Goal: Task Accomplishment & Management: Manage account settings

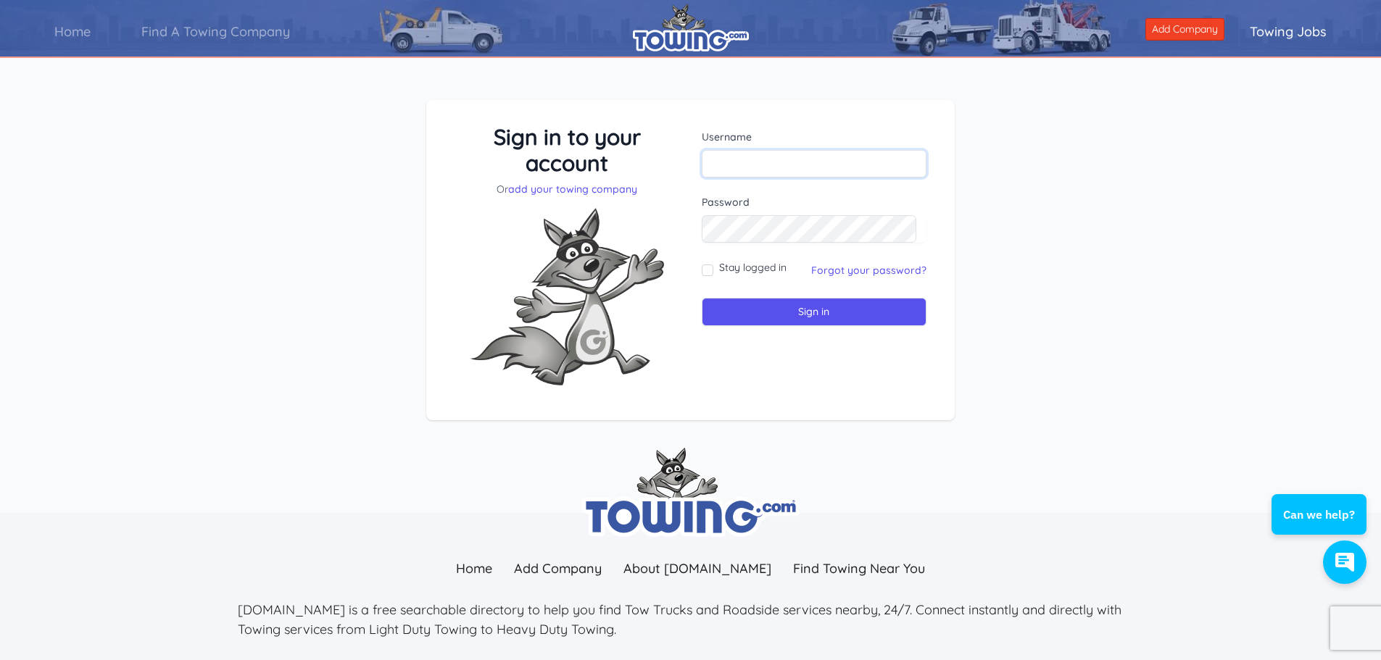
paste input "TREASURE11800"
type input "TREASURE11800"
click at [824, 311] on input "Sign in" at bounding box center [814, 312] width 225 height 28
click at [856, 275] on link "Forgot your password?" at bounding box center [868, 270] width 115 height 13
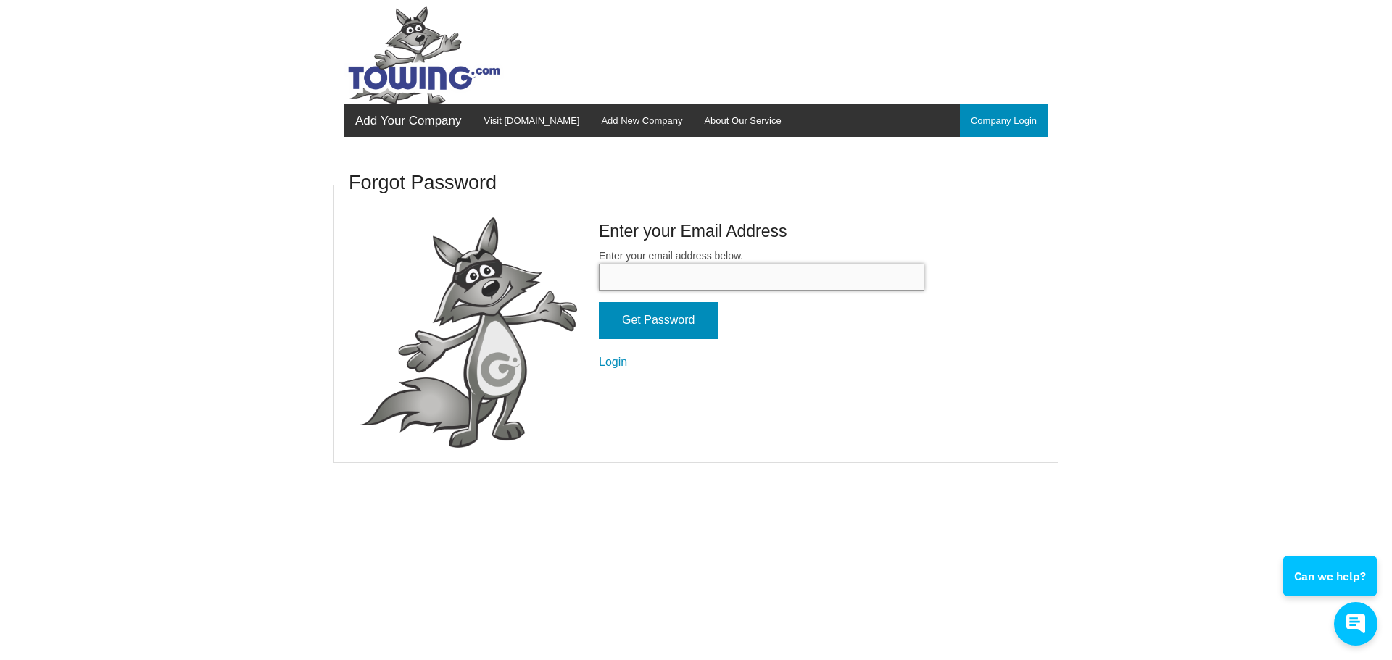
click at [694, 280] on input "Enter your email address below." at bounding box center [761, 277] width 325 height 27
type input "treasurevalleytowingllc@gmail.com"
click at [691, 323] on input "Get Password" at bounding box center [658, 320] width 119 height 37
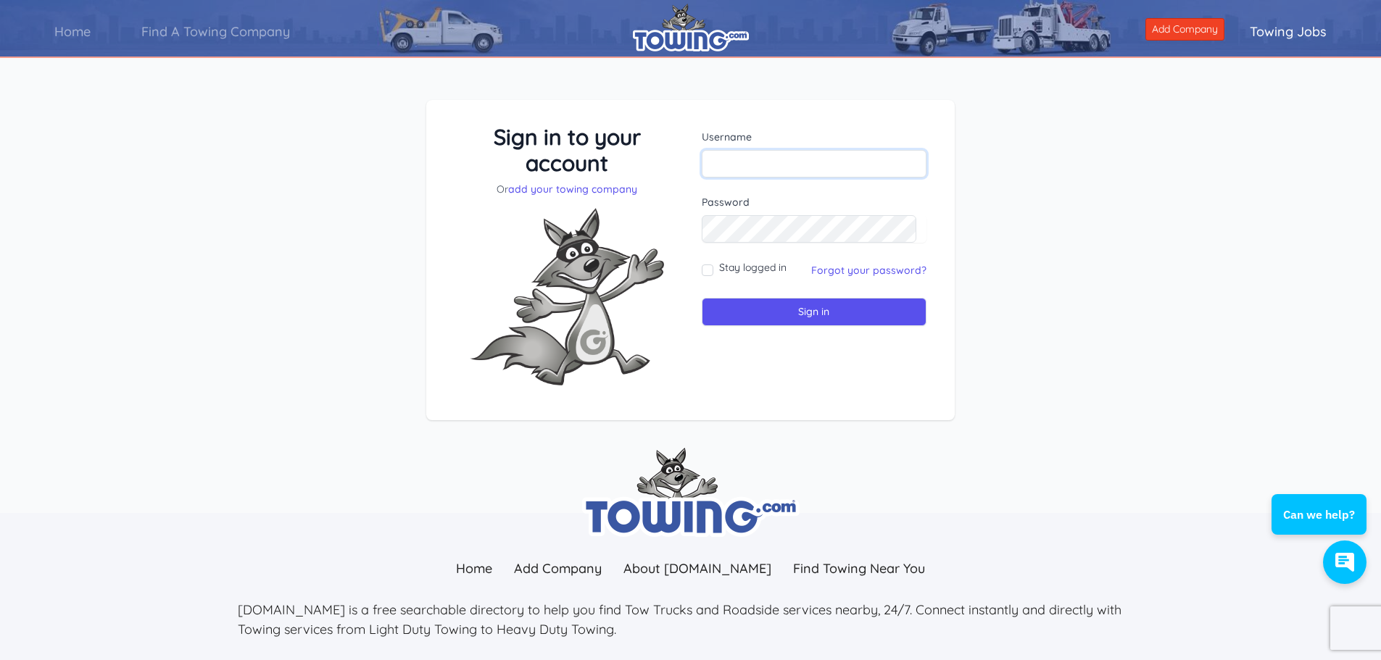
paste input "TREASURE11800"
type input "TREASURE11800"
click at [714, 162] on input "TREASURE11800" at bounding box center [814, 164] width 225 height 28
click at [704, 271] on input "Stay logged in" at bounding box center [708, 271] width 12 height 12
checkbox input "true"
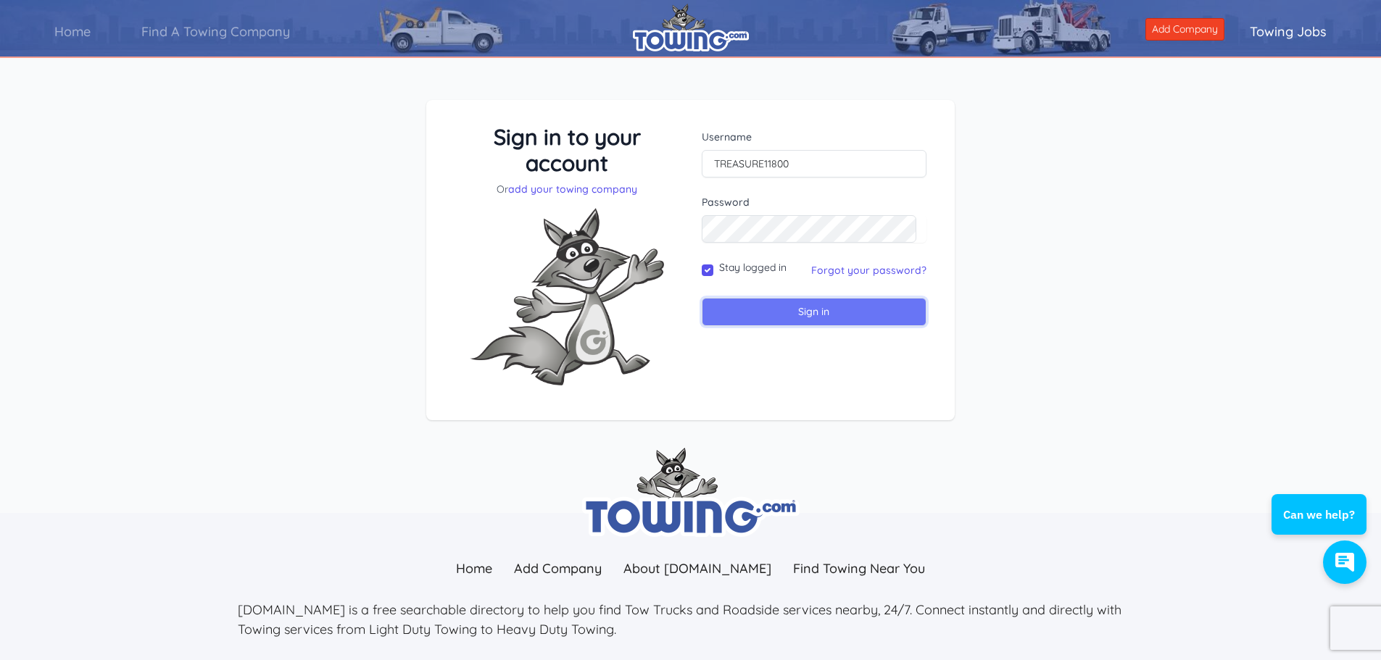
click at [762, 317] on input "Sign in" at bounding box center [814, 312] width 225 height 28
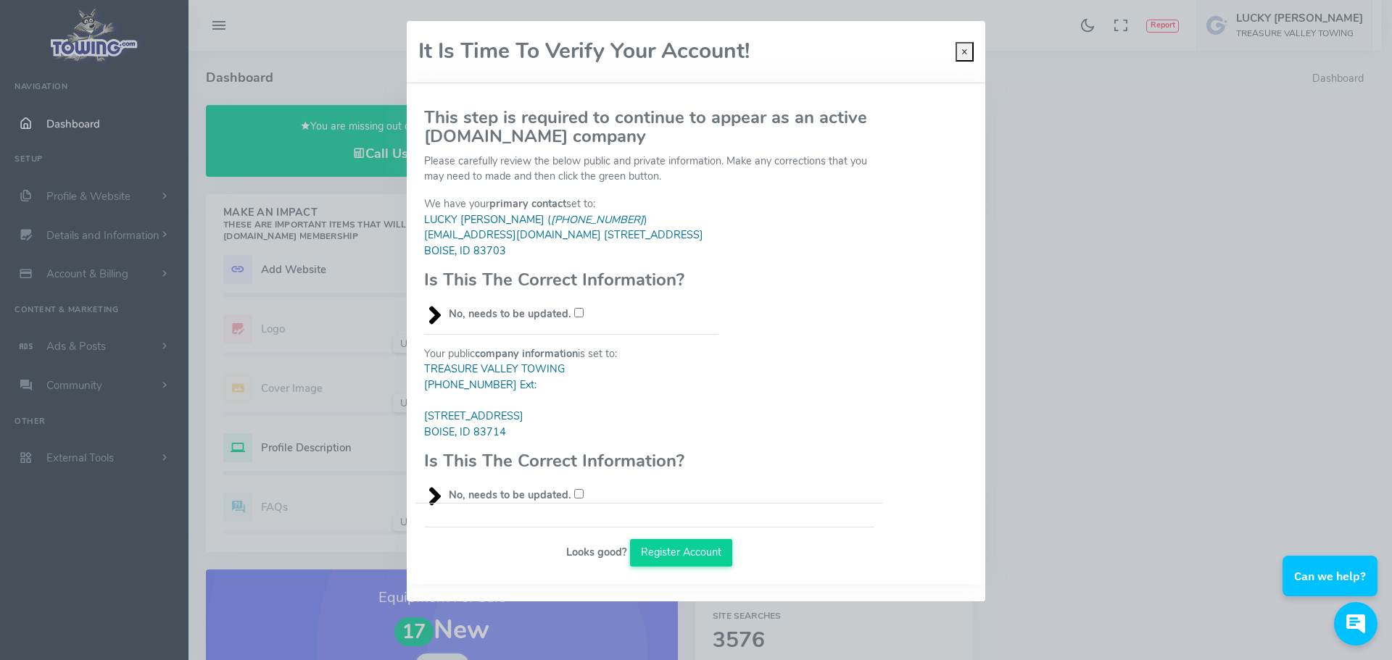
click at [575, 317] on input "No, needs to be updated." at bounding box center [578, 312] width 9 height 9
checkbox input "true"
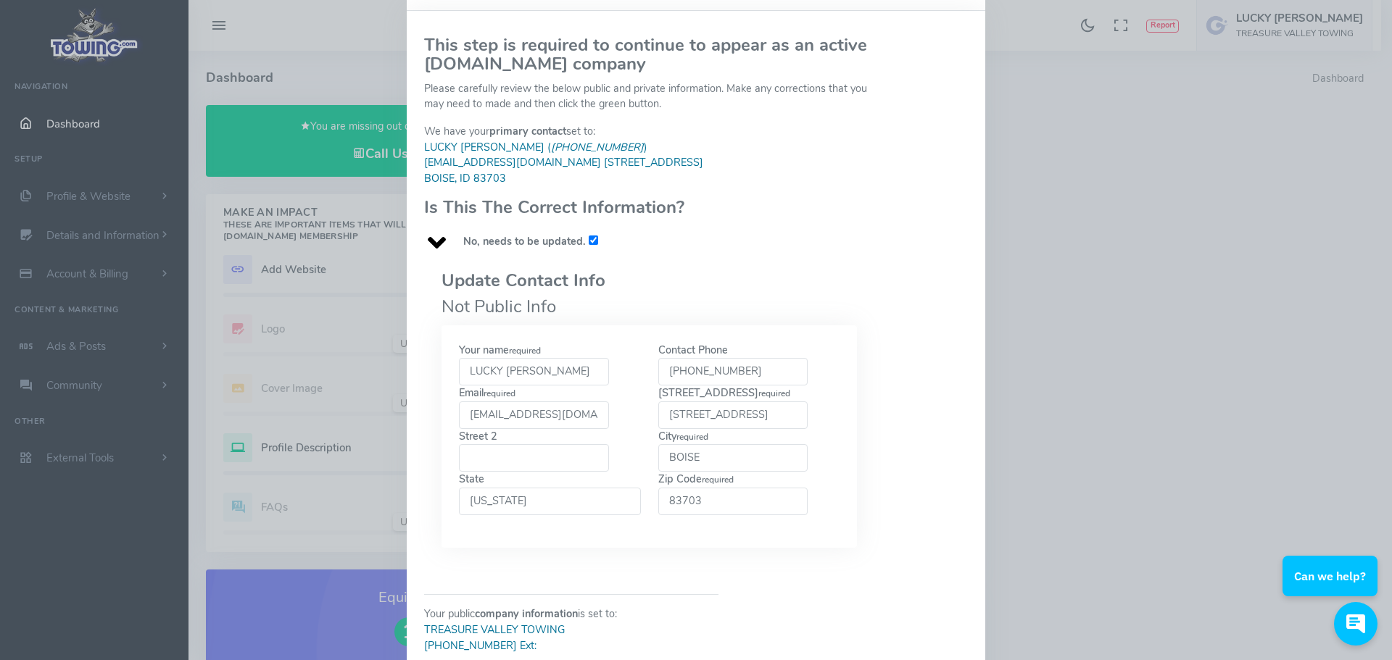
scroll to position [145, 0]
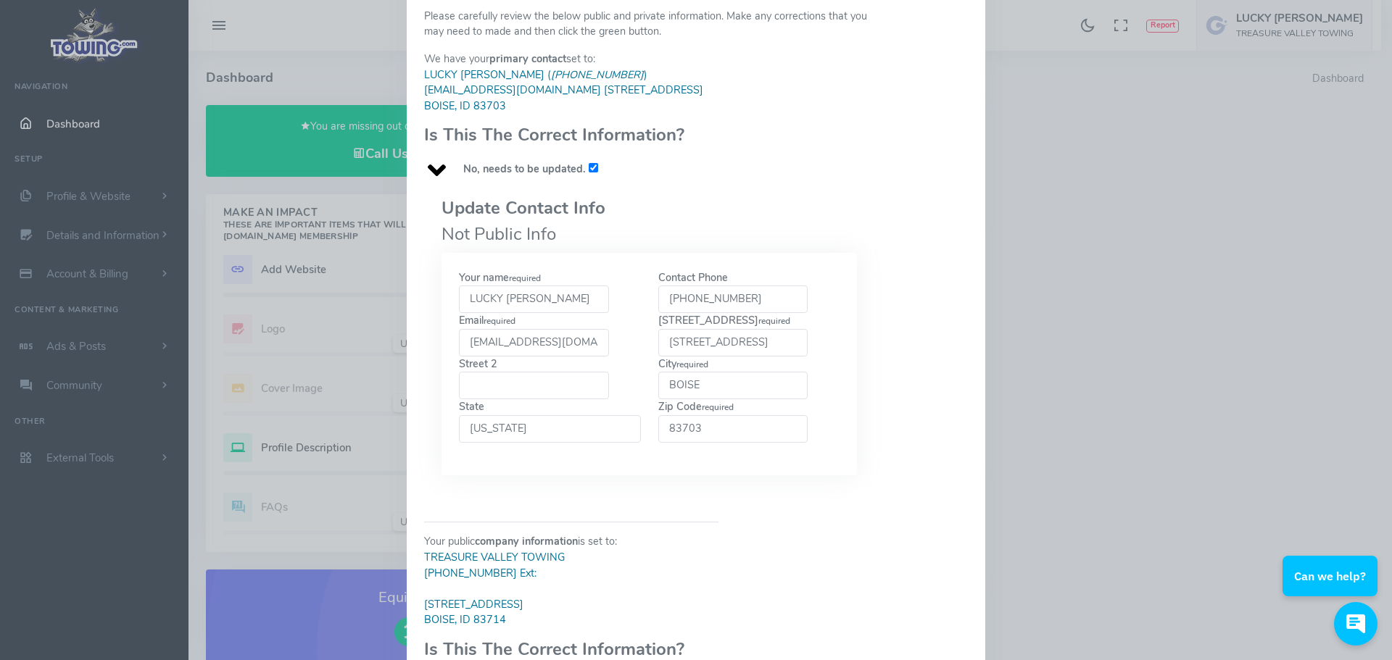
drag, startPoint x: 663, startPoint y: 354, endPoint x: 813, endPoint y: 350, distance: 150.1
click at [813, 350] on div "Street 1 required 7154 W STATE ST #320" at bounding box center [748, 334] width 199 height 43
type input "3313 W Cherry Lane"
click at [586, 399] on input "Street 2" at bounding box center [534, 386] width 150 height 28
type input "PMB #621"
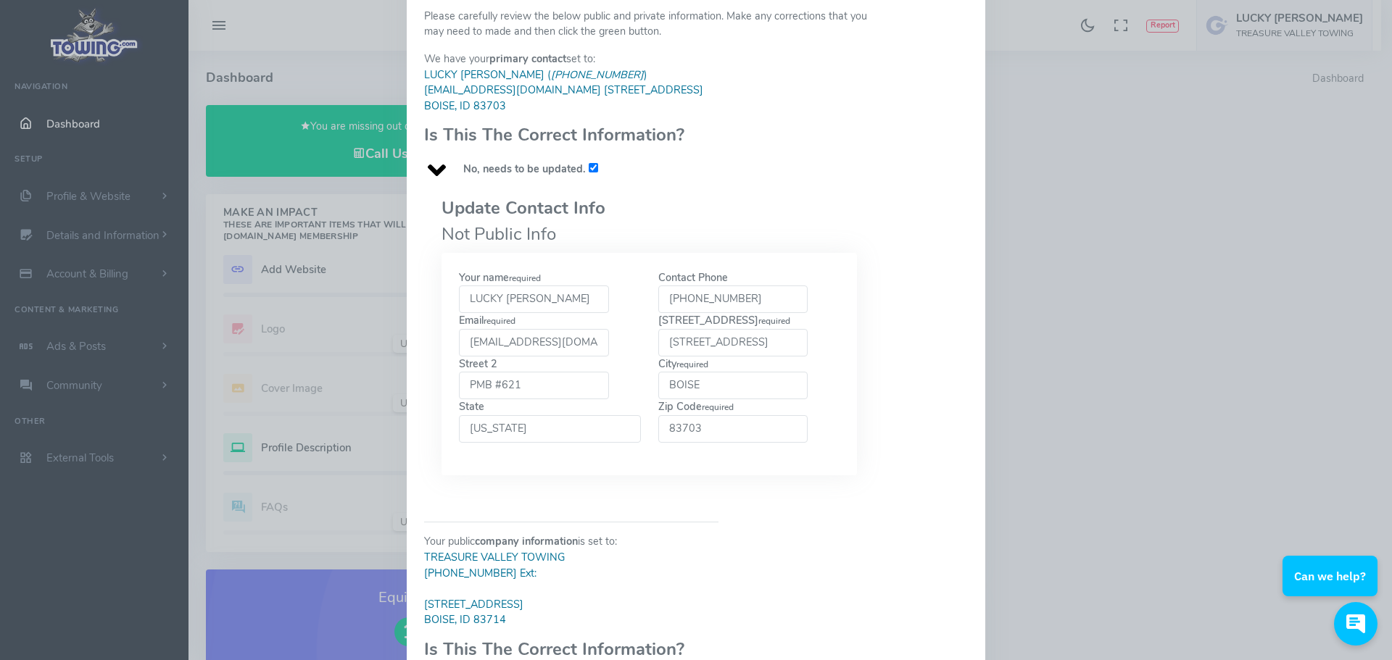
drag, startPoint x: 721, startPoint y: 397, endPoint x: 652, endPoint y: 396, distance: 69.6
click at [652, 396] on div "City required BOISE" at bounding box center [748, 378] width 199 height 43
type input "Meridian"
drag, startPoint x: 714, startPoint y: 444, endPoint x: 654, endPoint y: 446, distance: 59.5
click at [658, 443] on input "83703" at bounding box center [733, 429] width 150 height 28
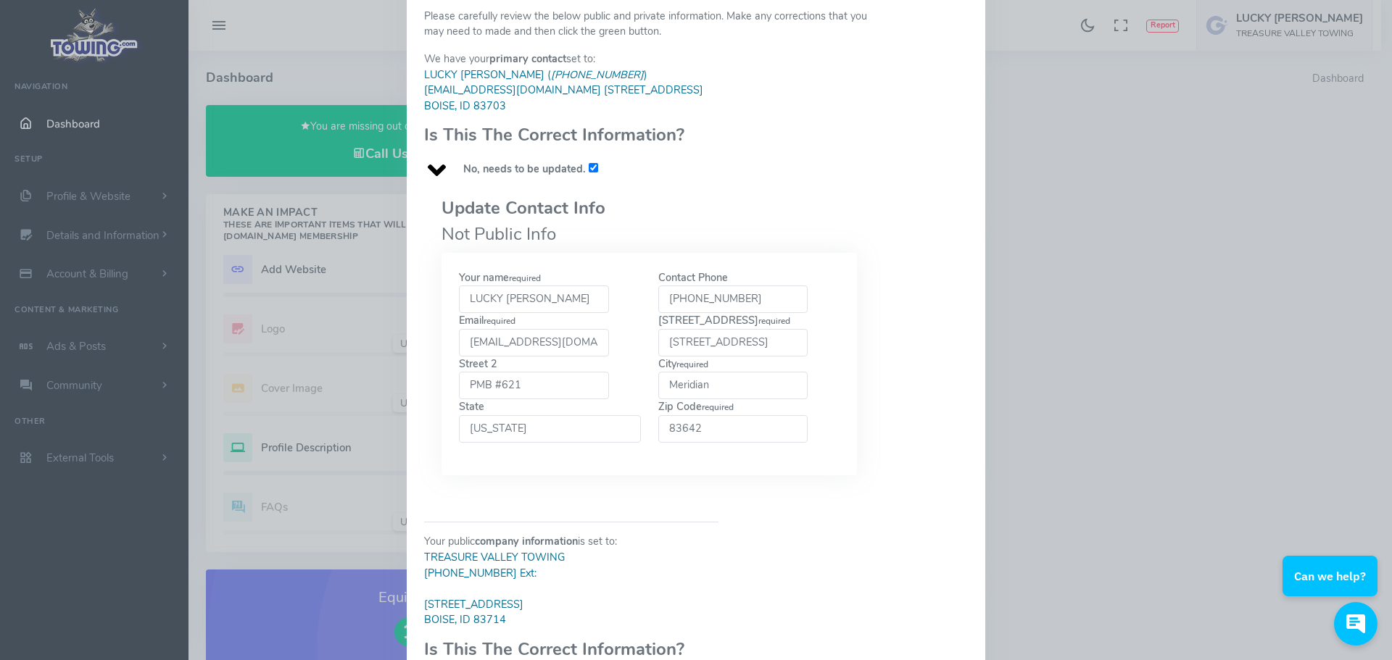
type input "83642"
drag, startPoint x: 557, startPoint y: 315, endPoint x: 454, endPoint y: 316, distance: 102.2
click at [459, 313] on input "LUCKY [PERSON_NAME]" at bounding box center [534, 300] width 150 height 28
type input "Lucky Aultman"
drag, startPoint x: 470, startPoint y: 358, endPoint x: 526, endPoint y: 358, distance: 56.5
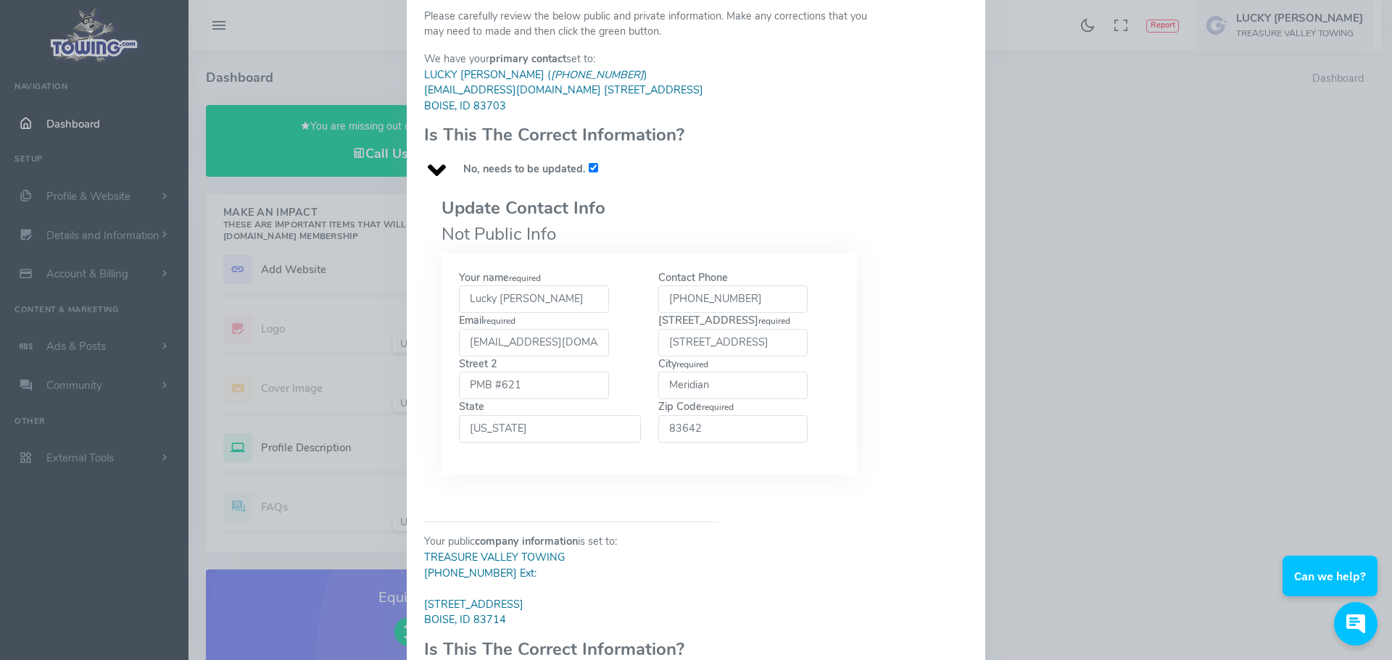
click at [526, 357] on input "TREASUREVALLEYTOWINGLLC@GMAIL.COM" at bounding box center [534, 343] width 150 height 28
type input "treasurevalleytowingllc@gmail.com"
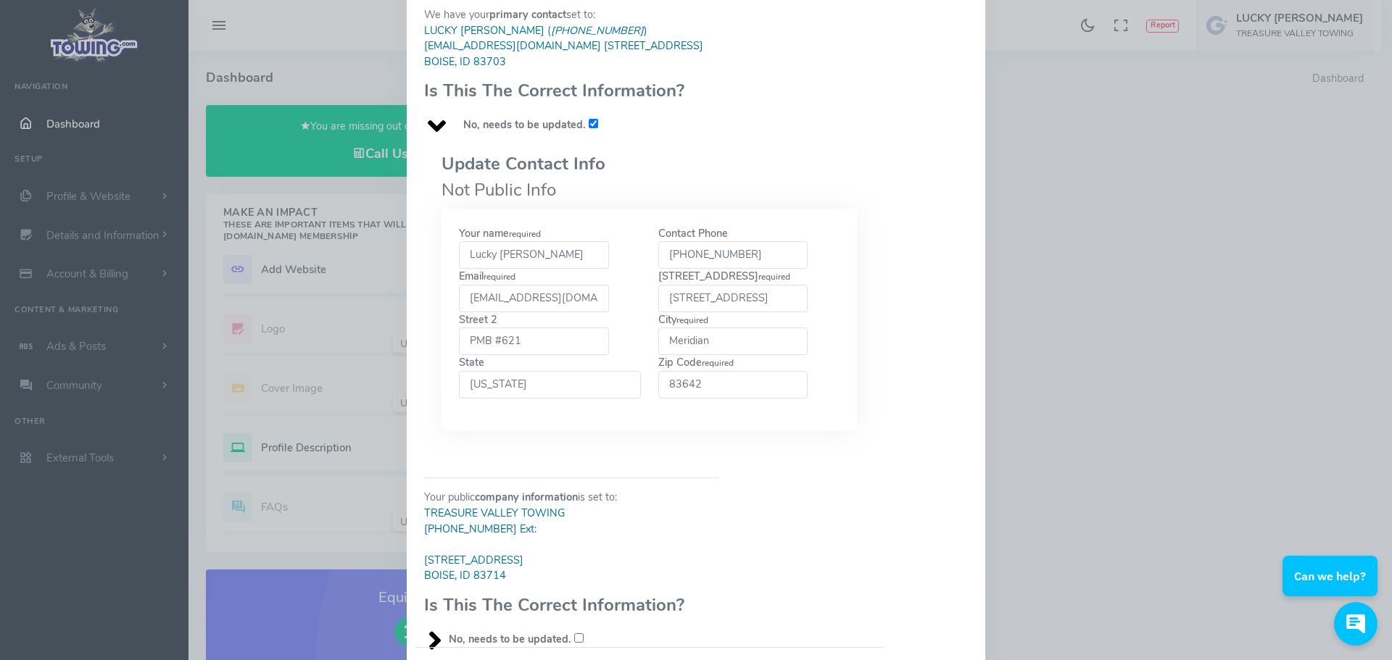
scroll to position [312, 0]
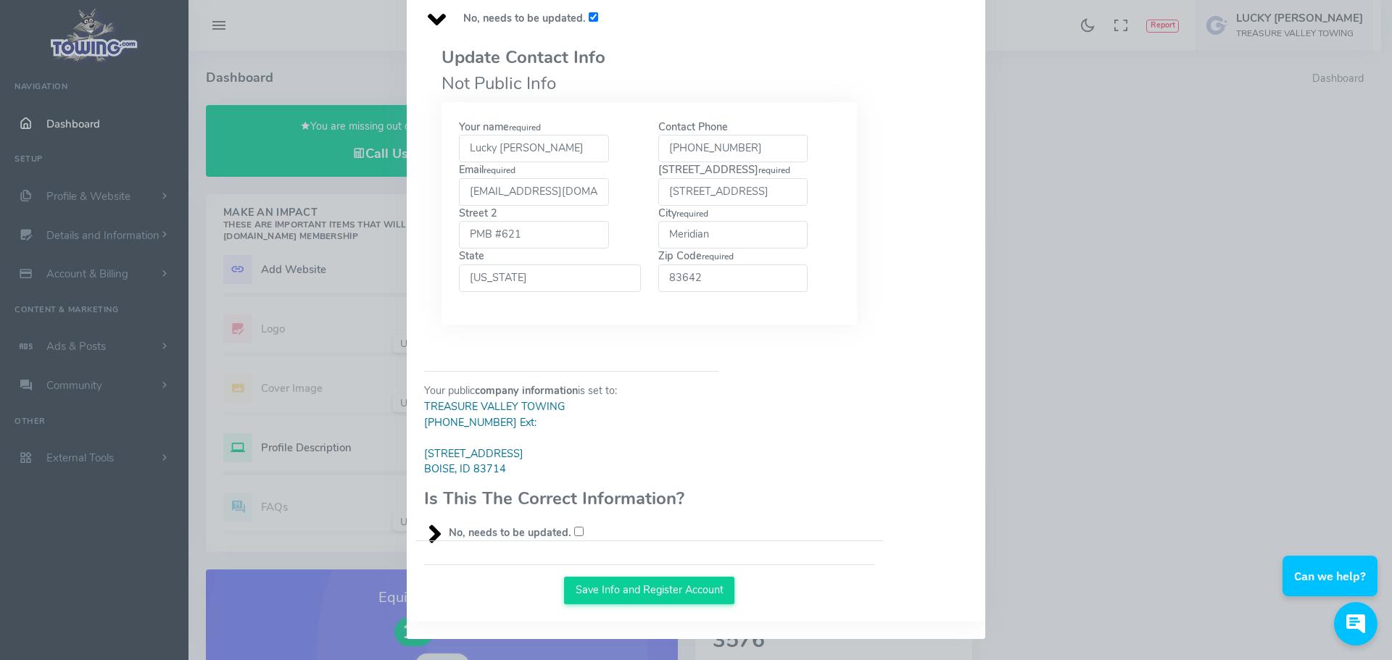
click at [589, 22] on input "No, needs to be updated." at bounding box center [593, 16] width 9 height 9
checkbox input "true"
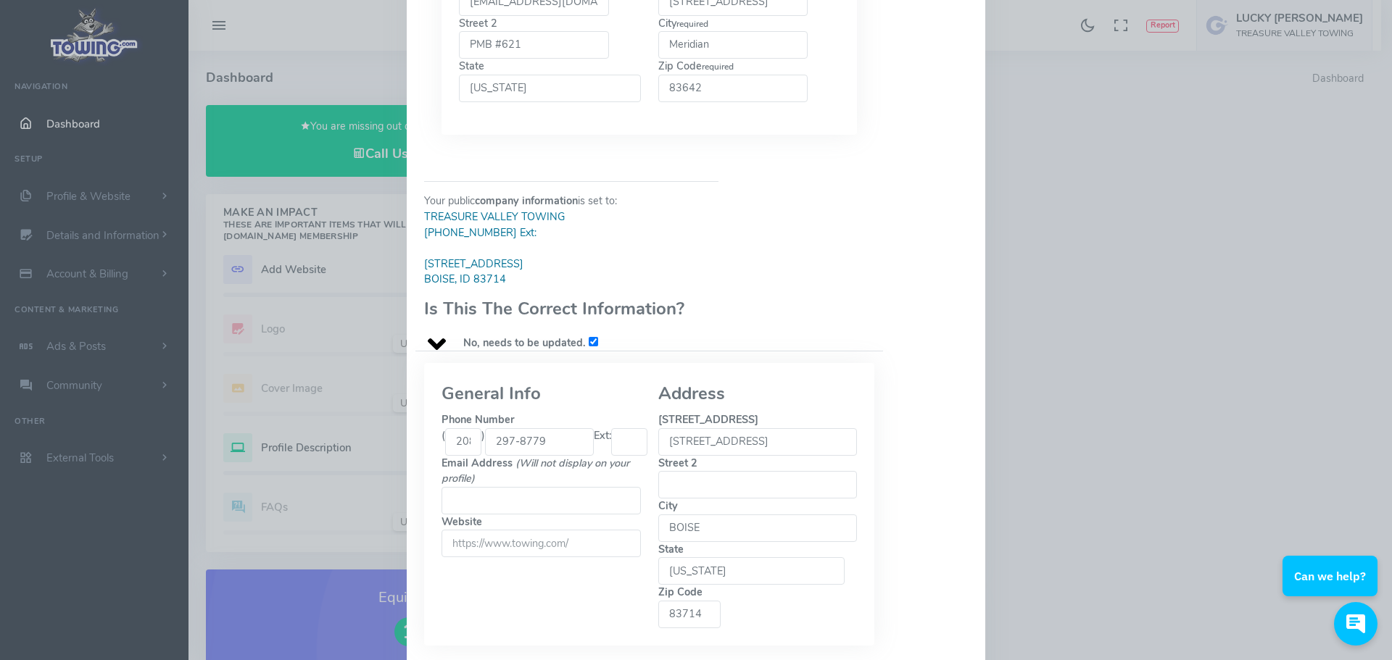
scroll to position [568, 0]
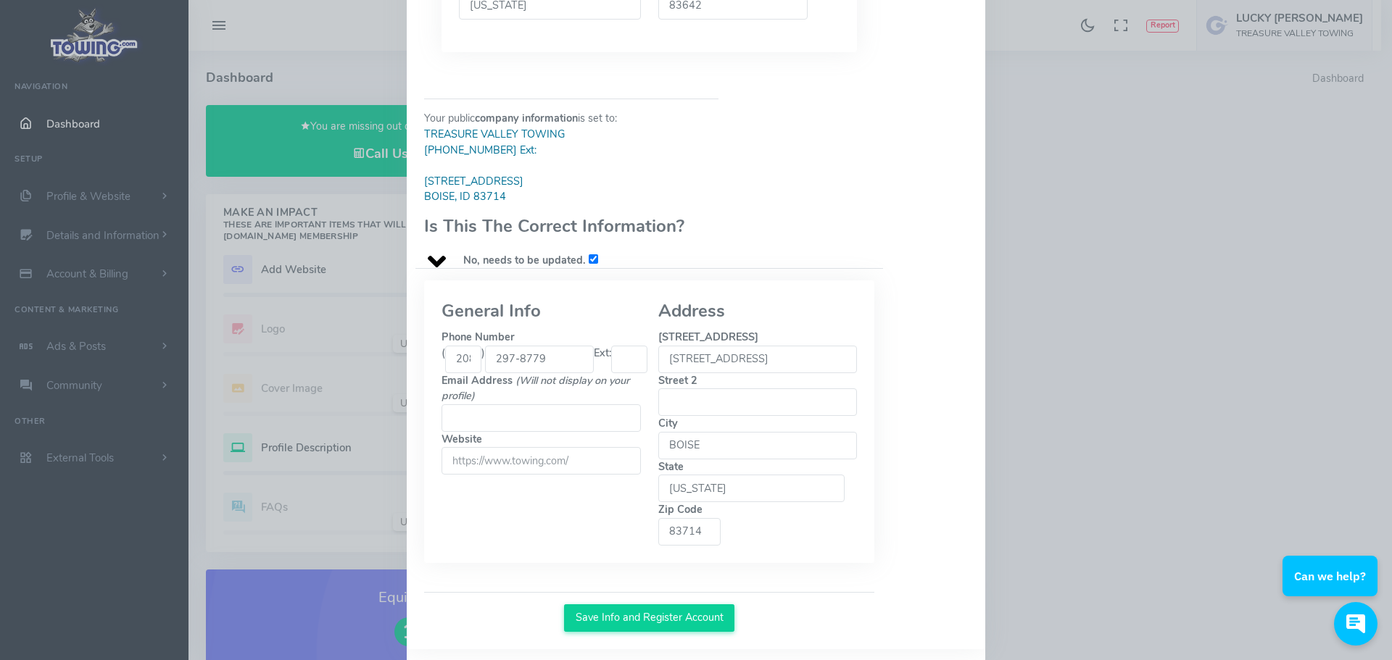
drag, startPoint x: 785, startPoint y: 370, endPoint x: 659, endPoint y: 370, distance: 126.1
click at [659, 370] on input "7154 W STATE ST #320" at bounding box center [757, 360] width 199 height 28
type input "3313 W Cherry Lane"
click at [691, 412] on input "Street 2" at bounding box center [757, 402] width 199 height 28
type input "PMB #621"
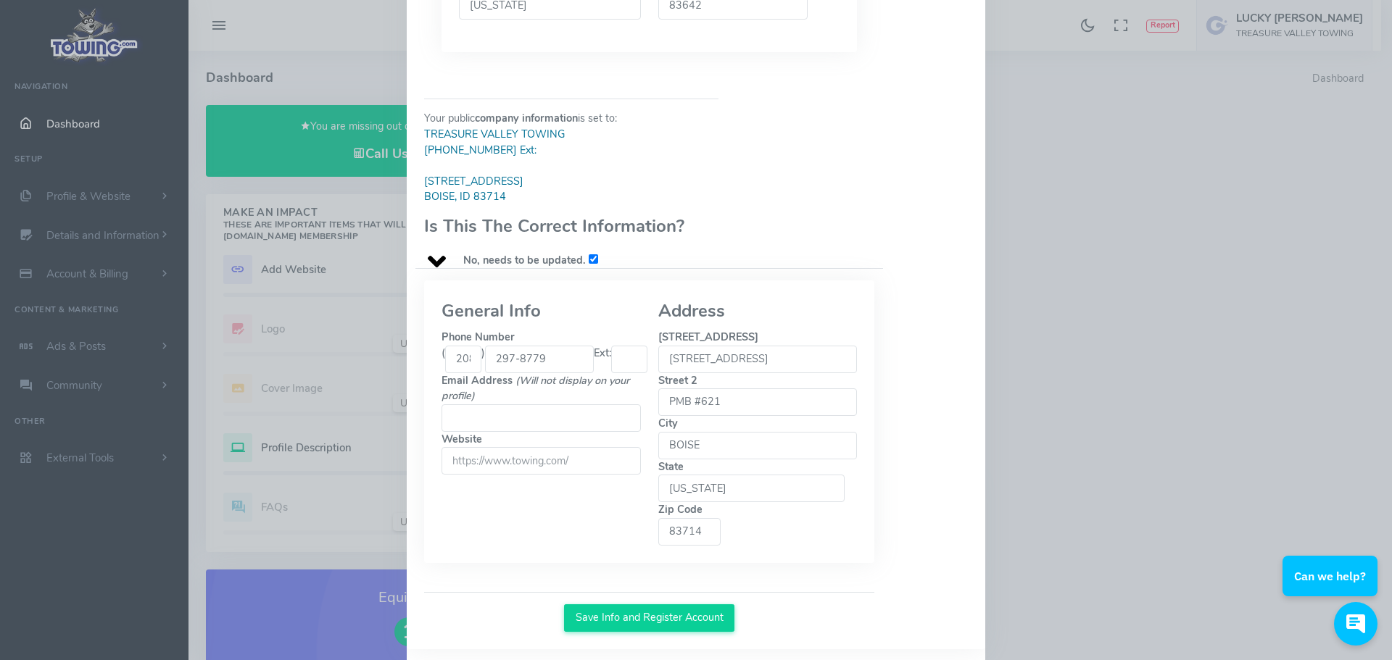
drag, startPoint x: 723, startPoint y: 465, endPoint x: 654, endPoint y: 462, distance: 68.9
click at [658, 460] on input "BOISE" at bounding box center [757, 446] width 199 height 28
type input "Meridian"
type input "twerpaultman@gmail.com"
drag, startPoint x: 799, startPoint y: 505, endPoint x: 757, endPoint y: 504, distance: 42.8
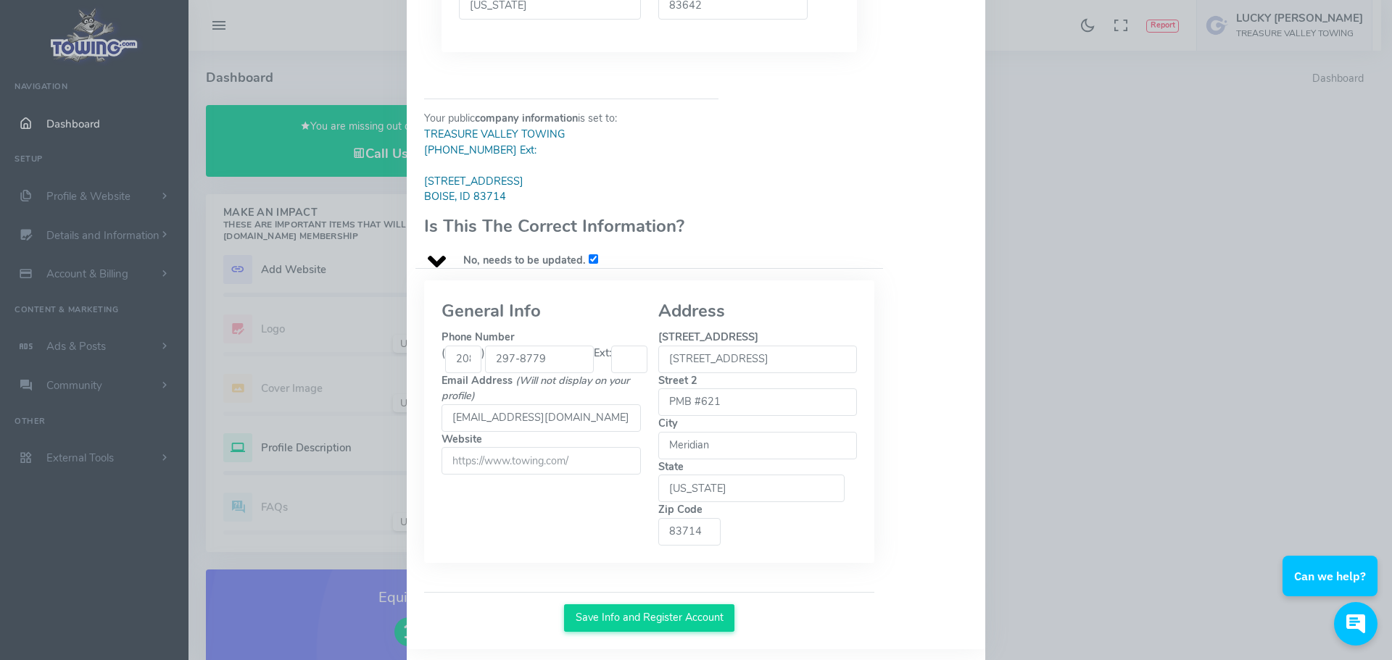
click at [721, 518] on input "83714" at bounding box center [689, 532] width 63 height 28
type input "83642"
drag, startPoint x: 587, startPoint y: 436, endPoint x: 428, endPoint y: 433, distance: 159.5
click at [433, 433] on div "General Info Phone Number ( 208 ) 297-8779 Ext: Email Address (Will not display…" at bounding box center [541, 422] width 217 height 248
type input "treasurevalleytowingllc@gmail.com"
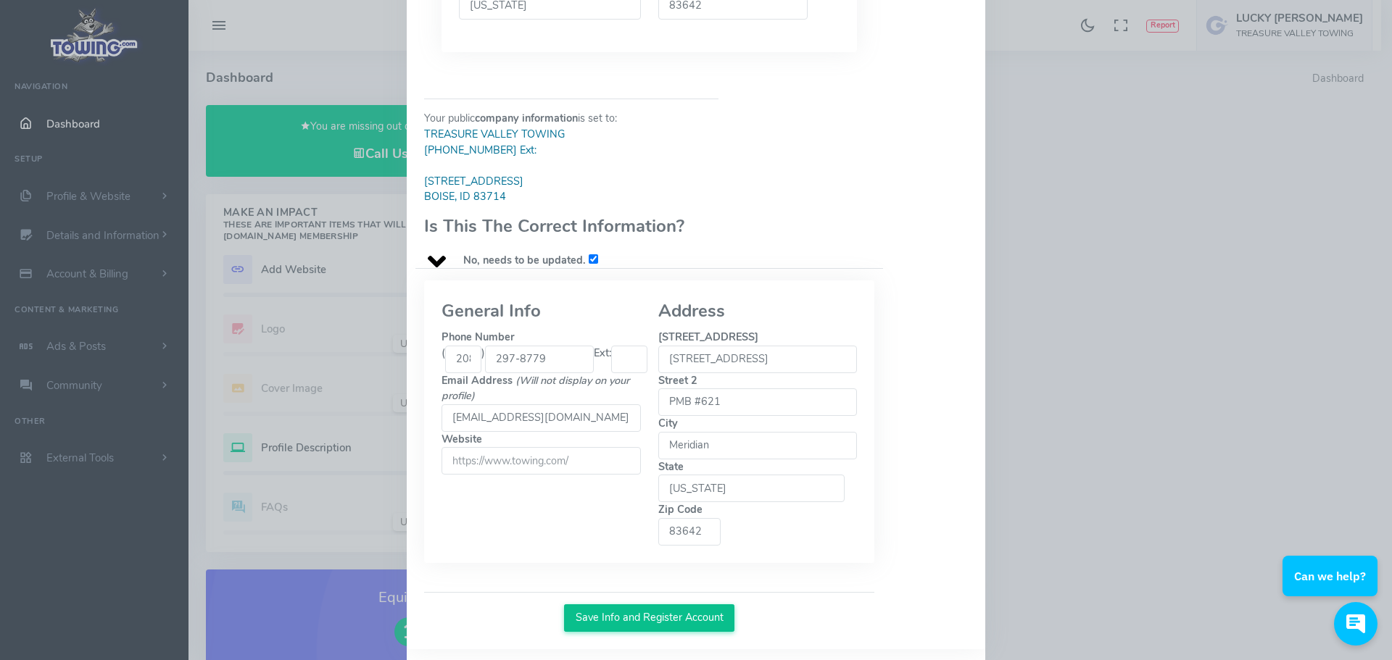
click at [647, 604] on button "Save Info and Register Account" at bounding box center [649, 618] width 170 height 28
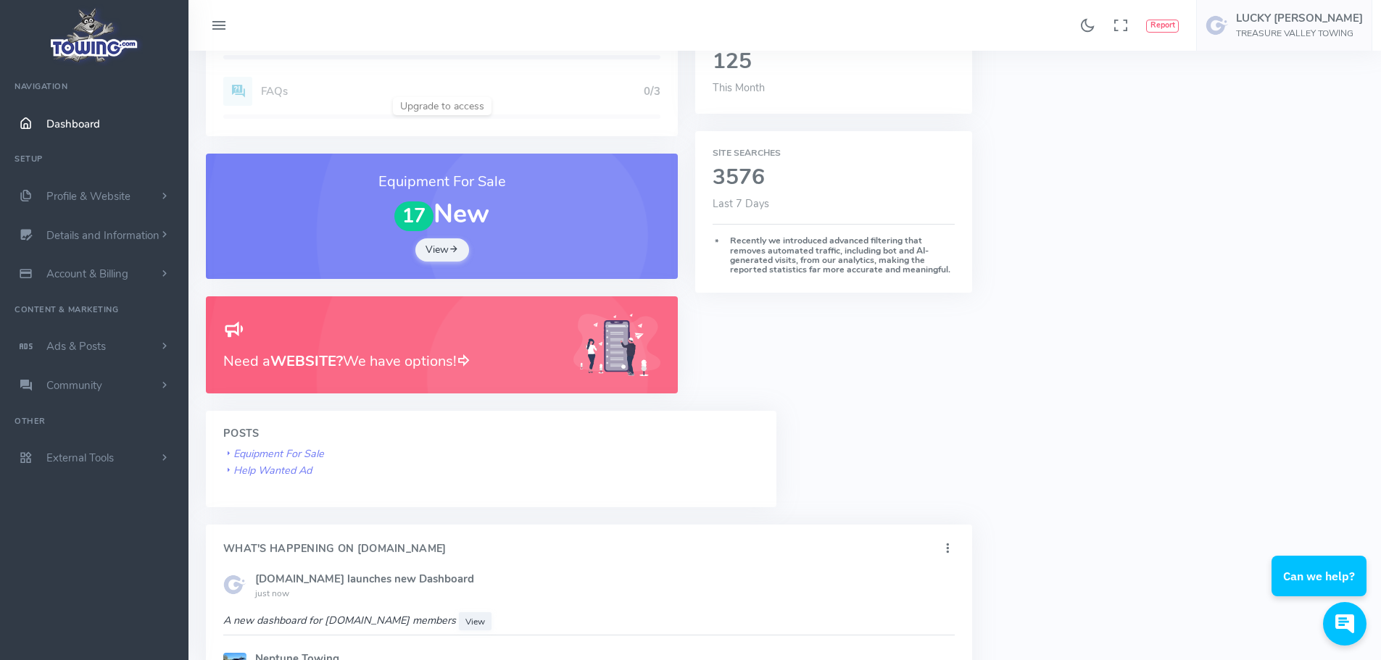
scroll to position [507, 0]
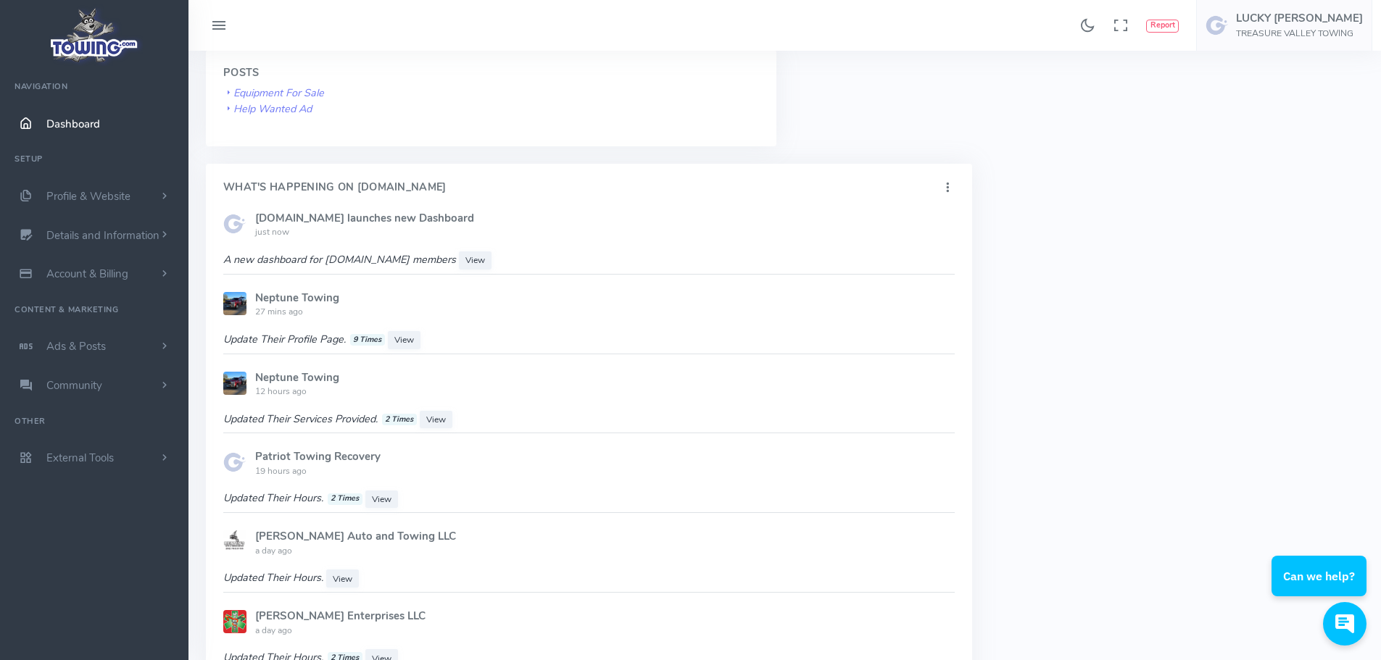
scroll to position [797, 0]
